Goal: Task Accomplishment & Management: Use online tool/utility

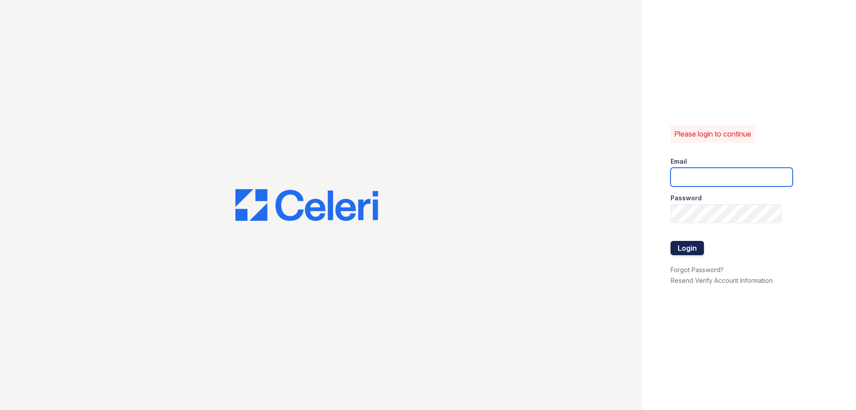
type input "[EMAIL_ADDRESS][DOMAIN_NAME]"
click at [693, 244] on button "Login" at bounding box center [686, 248] width 33 height 14
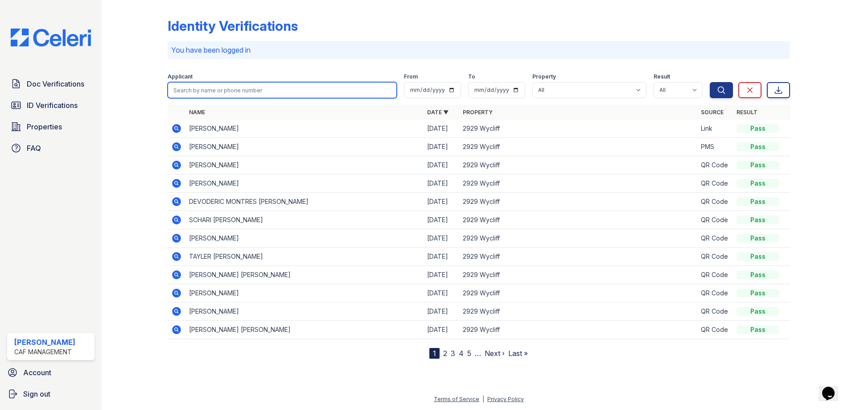
click at [272, 89] on input "search" at bounding box center [282, 90] width 229 height 16
type input "fermin"
click at [710, 82] on button "Search" at bounding box center [721, 90] width 23 height 16
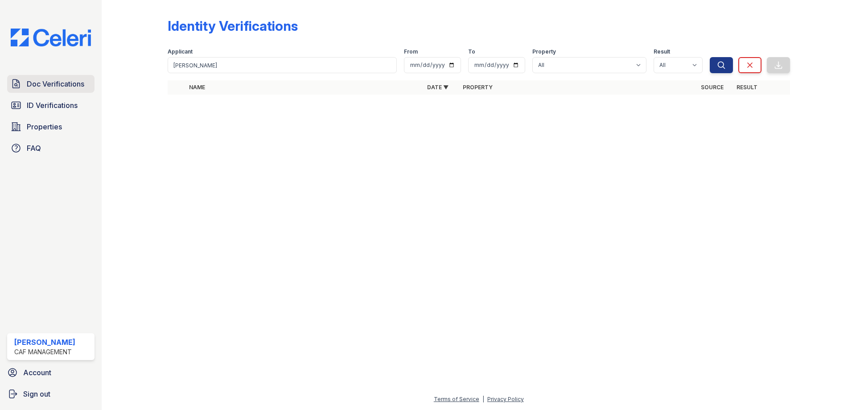
click at [59, 85] on span "Doc Verifications" at bounding box center [56, 83] width 58 height 11
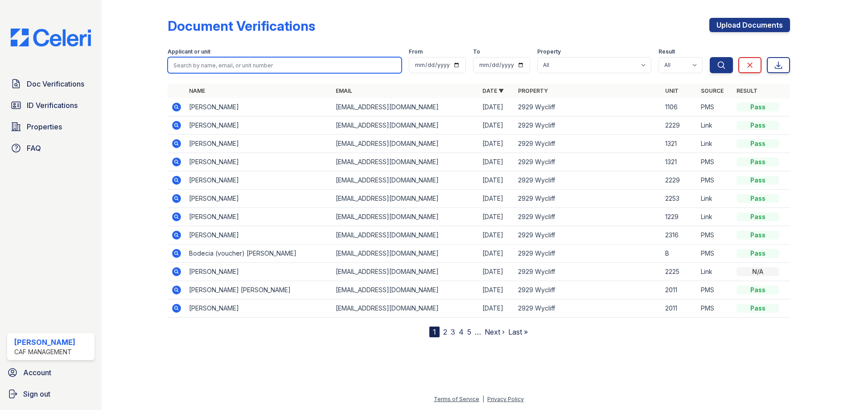
click at [199, 59] on input "search" at bounding box center [285, 65] width 234 height 16
type input "fermin"
click at [710, 57] on button "Search" at bounding box center [721, 65] width 23 height 16
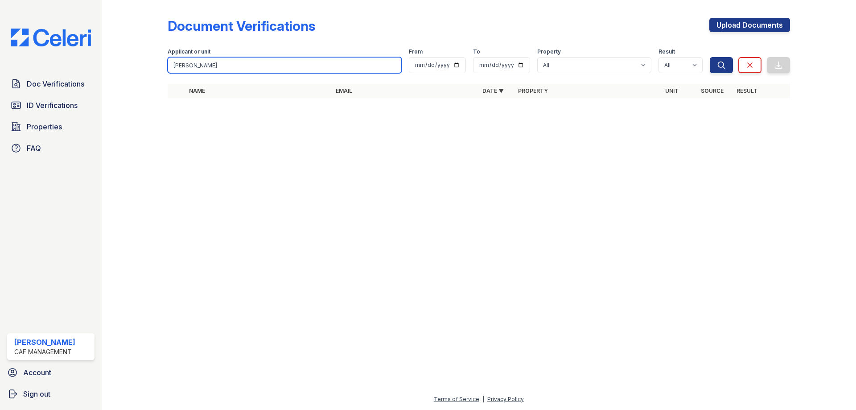
drag, startPoint x: 242, startPoint y: 67, endPoint x: 169, endPoint y: 67, distance: 72.7
click at [169, 67] on input "fermin" at bounding box center [285, 65] width 234 height 16
type input "laredo"
click at [710, 57] on button "Search" at bounding box center [721, 65] width 23 height 16
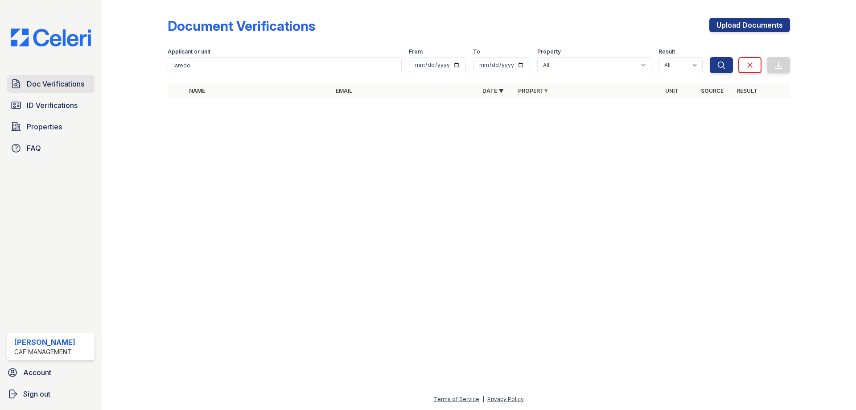
click at [68, 89] on span "Doc Verifications" at bounding box center [56, 83] width 58 height 11
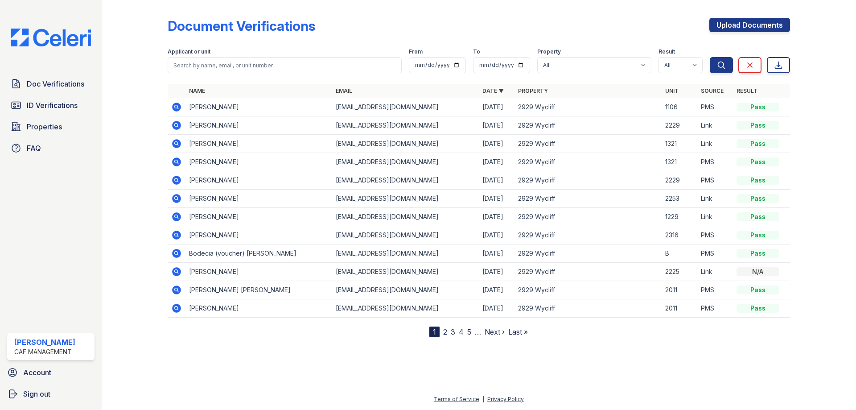
click at [208, 73] on form "Applicant or unit From To Property All 2929 Wycliff Result All Pass Caution Fai…" at bounding box center [479, 59] width 622 height 36
click at [208, 72] on input "search" at bounding box center [285, 65] width 234 height 16
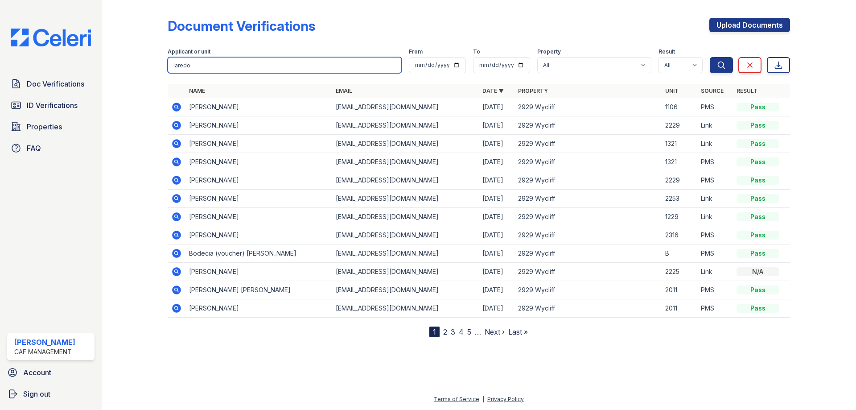
type input "laredo"
click at [710, 57] on button "Search" at bounding box center [721, 65] width 23 height 16
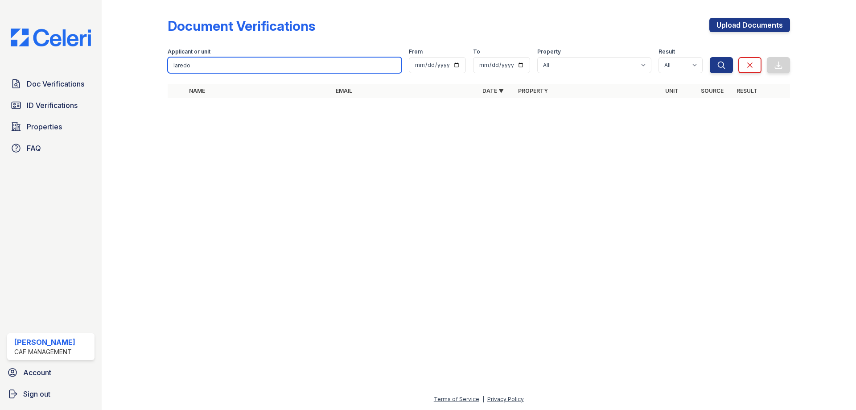
click at [208, 72] on input "laredo" at bounding box center [285, 65] width 234 height 16
type input "l"
type input "632"
click at [710, 57] on button "Search" at bounding box center [721, 65] width 23 height 16
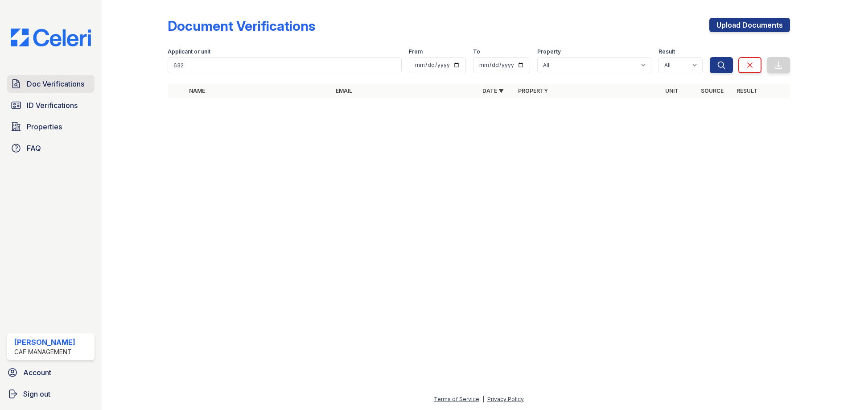
click at [49, 85] on span "Doc Verifications" at bounding box center [56, 83] width 58 height 11
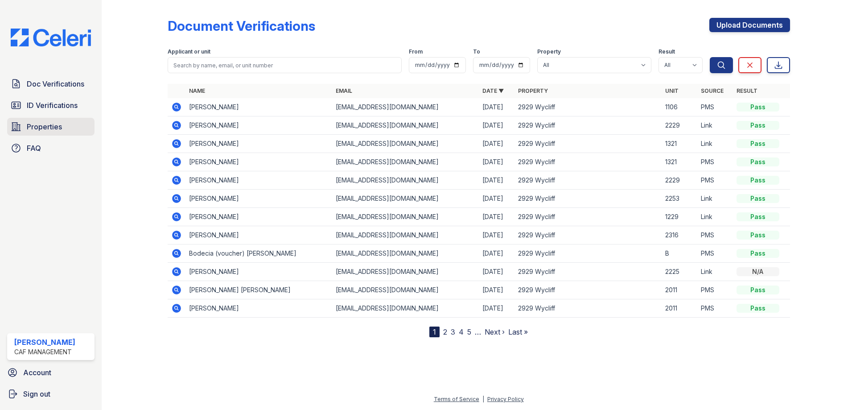
click at [61, 131] on span "Properties" at bounding box center [44, 126] width 35 height 11
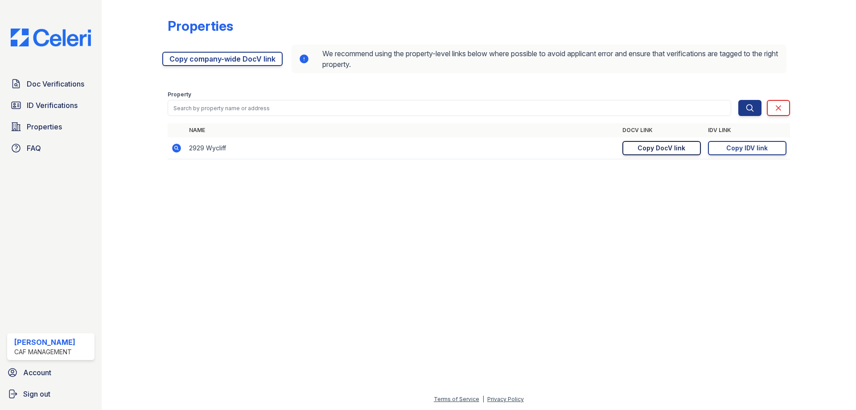
click at [668, 151] on div "Copy DocV link" at bounding box center [661, 148] width 48 height 9
click at [747, 146] on div "Copy IDV link" at bounding box center [746, 148] width 41 height 9
click at [206, 152] on td "2929 Wycliff" at bounding box center [401, 148] width 433 height 22
click at [73, 90] on link "Doc Verifications" at bounding box center [50, 84] width 87 height 18
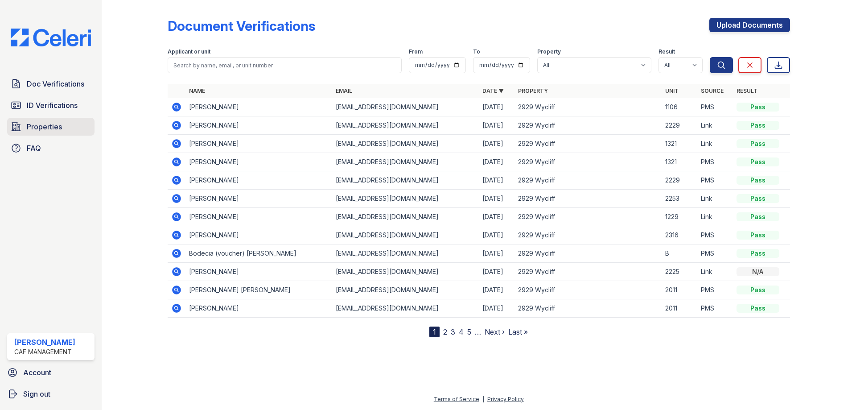
click at [41, 127] on span "Properties" at bounding box center [44, 126] width 35 height 11
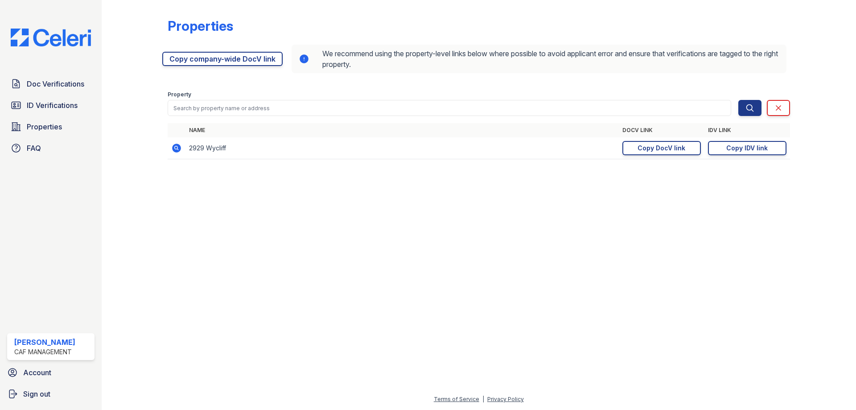
click at [177, 150] on icon at bounding box center [176, 148] width 9 height 9
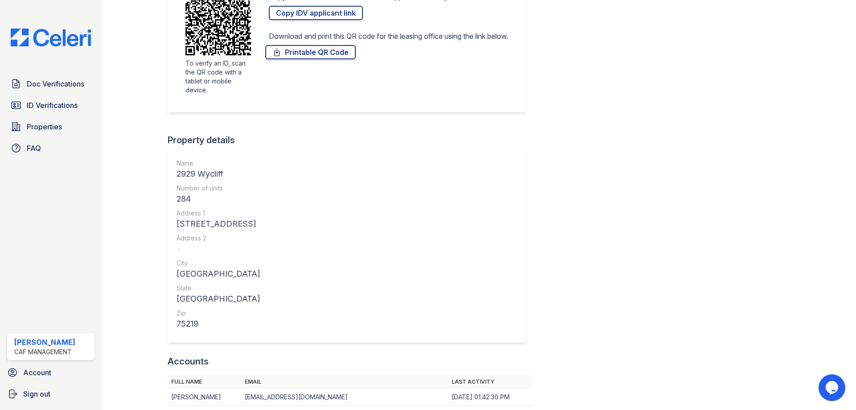
scroll to position [267, 0]
